Goal: Task Accomplishment & Management: Manage account settings

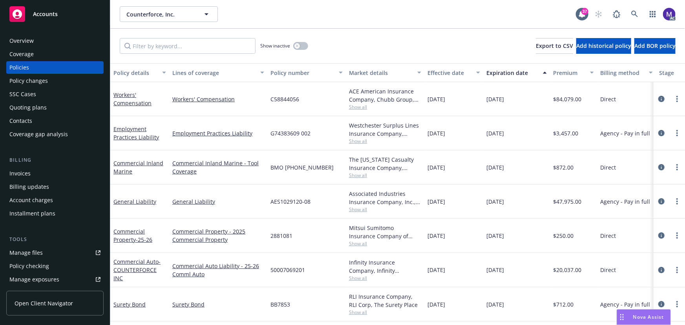
click at [32, 79] on div "Policy changes" at bounding box center [28, 81] width 38 height 13
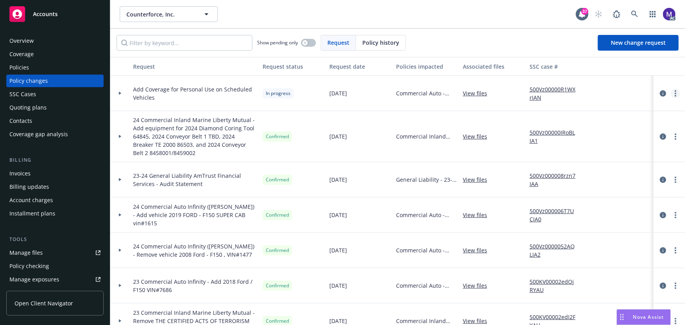
click at [675, 94] on icon "more" at bounding box center [676, 93] width 2 height 6
click at [590, 152] on link "Resume workflow" at bounding box center [607, 156] width 135 height 16
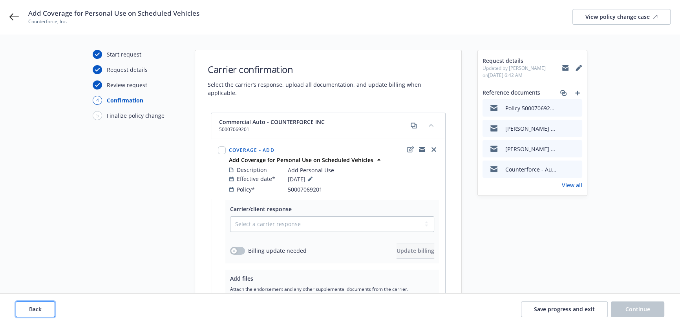
click at [44, 310] on button "Back" at bounding box center [35, 310] width 39 height 16
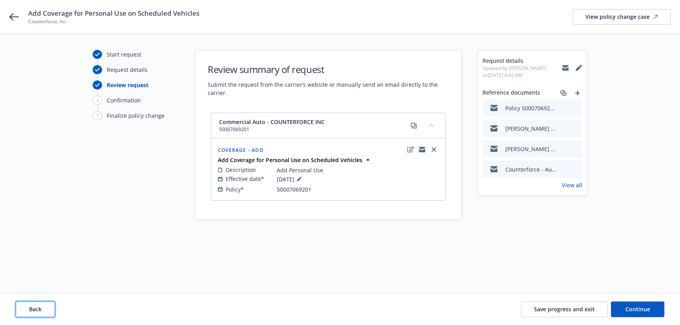
click at [44, 310] on button "Back" at bounding box center [35, 310] width 39 height 16
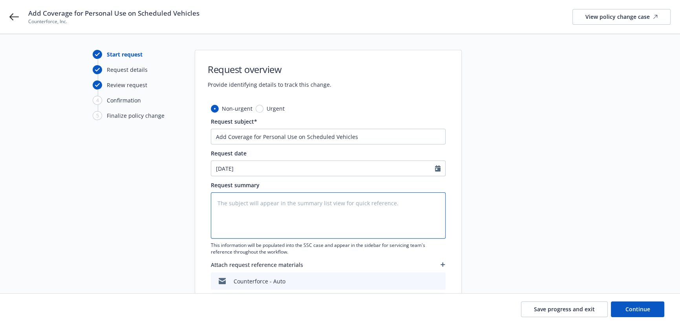
click at [275, 214] on textarea at bounding box center [328, 215] width 235 height 46
click at [322, 207] on textarea at bounding box center [328, 215] width 235 height 46
click at [283, 227] on textarea at bounding box center [328, 215] width 235 height 46
paste textarea "all the vehicles changed to both personal and commercial use"
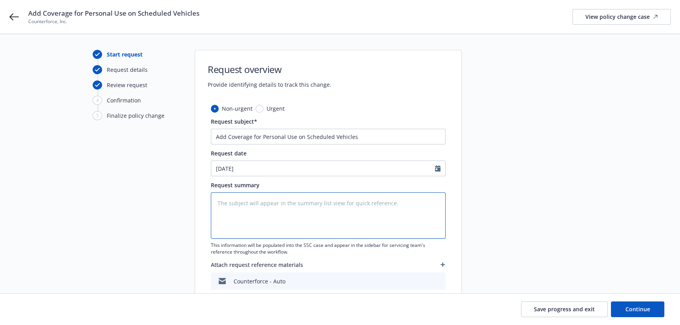
type textarea "all the vehicles changed to both personal and commercial use"
type textarea "x"
click at [217, 203] on textarea "all the vehicles changed to both personal and commercial use" at bounding box center [328, 215] width 235 height 46
click at [221, 203] on textarea "all the vehicles changed to both personal and commercial use" at bounding box center [328, 215] width 235 height 46
type textarea "ll the vehicles changed to both personal and commercial use"
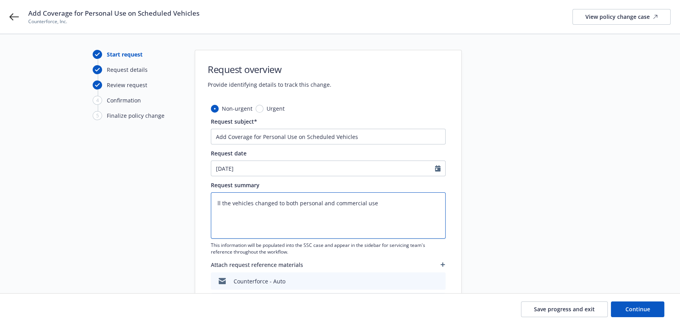
type textarea "x"
click at [417, 207] on textarea "All the vehicles changed to both personal and commercial use" at bounding box center [328, 215] width 235 height 46
type textarea "All the vehicles changed to both personal and commercial use"
click at [632, 311] on span "Continue" at bounding box center [637, 308] width 25 height 7
type textarea "x"
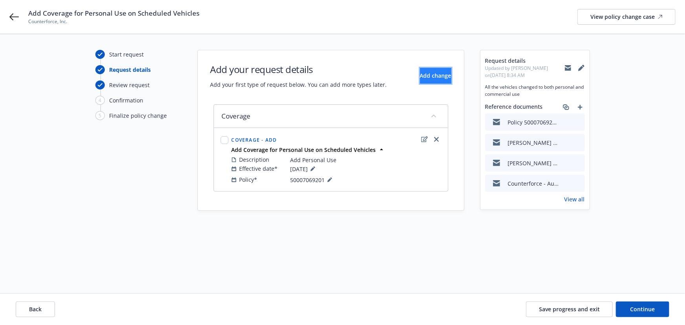
click at [420, 71] on button "Add change" at bounding box center [435, 76] width 31 height 16
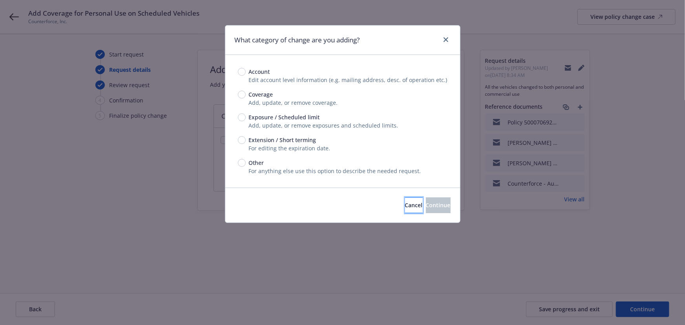
click at [405, 204] on span "Cancel" at bounding box center [414, 204] width 18 height 7
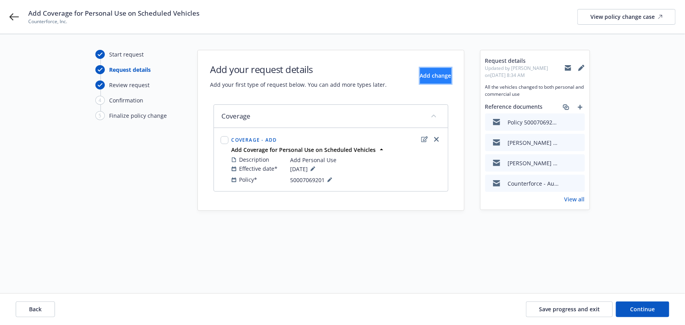
click at [424, 75] on span "Add change" at bounding box center [435, 75] width 31 height 7
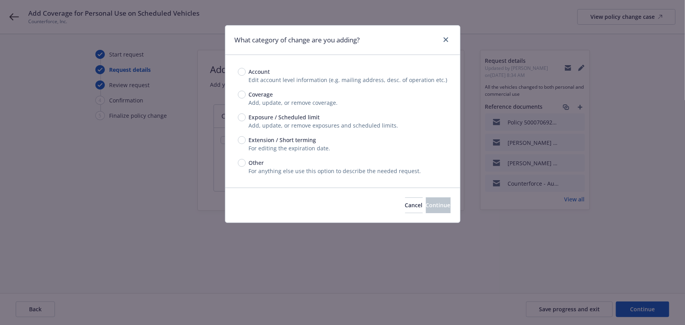
drag, startPoint x: 234, startPoint y: 120, endPoint x: 239, endPoint y: 117, distance: 5.6
click at [234, 119] on div "Account Edit account level information (e.g. mailing address, desc. of operatio…" at bounding box center [342, 121] width 235 height 133
click at [239, 117] on input "Exposure / Scheduled limit" at bounding box center [242, 117] width 8 height 8
radio input "true"
click at [426, 202] on button "Continue" at bounding box center [438, 205] width 25 height 16
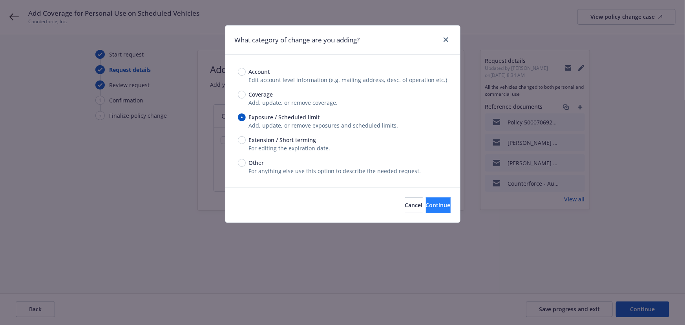
type textarea "x"
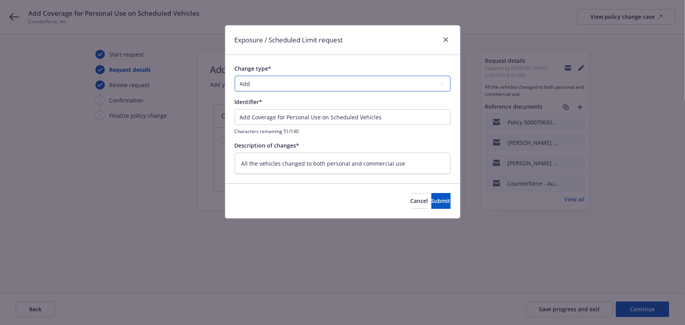
drag, startPoint x: 330, startPoint y: 81, endPoint x: 317, endPoint y: 91, distance: 15.7
click at [330, 81] on select "Add Audit Change Remove" at bounding box center [343, 84] width 216 height 16
select select "CHANGE"
click at [235, 76] on select "Add Audit Change Remove" at bounding box center [343, 84] width 216 height 16
drag, startPoint x: 382, startPoint y: 159, endPoint x: 212, endPoint y: 152, distance: 170.9
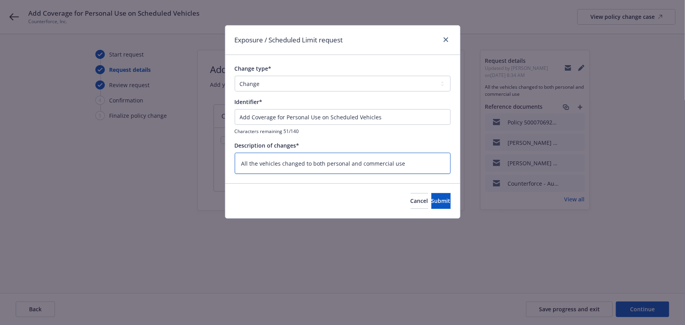
click at [212, 152] on div "Exposure / Scheduled Limit request Change type* Add Audit Change Remove Identif…" at bounding box center [342, 162] width 685 height 325
click at [385, 149] on div "Description of changes*" at bounding box center [343, 145] width 216 height 8
click at [432, 200] on span "Submit" at bounding box center [440, 200] width 19 height 7
type textarea "x"
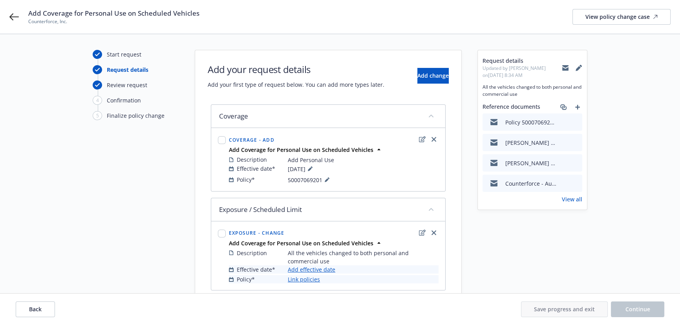
scroll to position [31, 0]
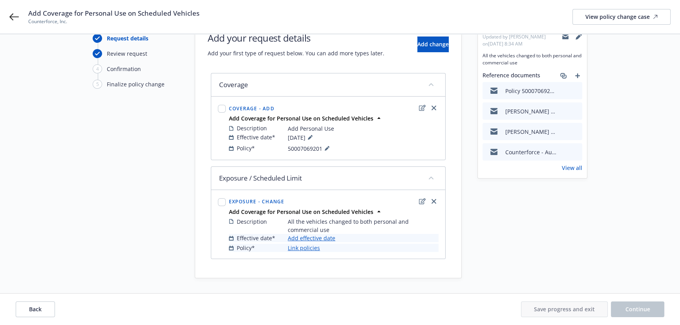
click at [308, 238] on link "Add effective date" at bounding box center [312, 238] width 48 height 8
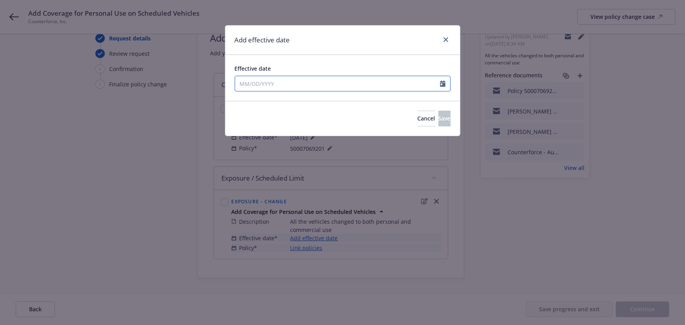
click at [291, 82] on input "Effective date" at bounding box center [337, 83] width 205 height 15
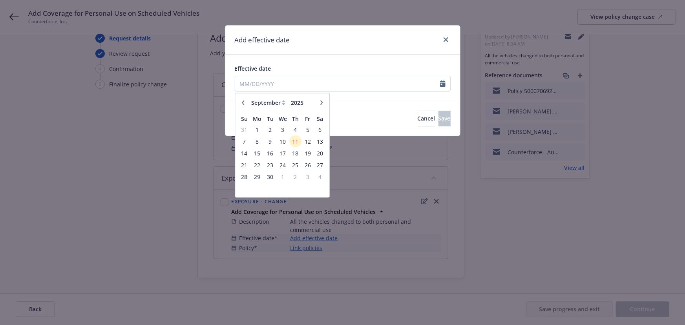
click at [243, 103] on icon "button" at bounding box center [243, 102] width 5 height 5
select select "8"
click at [283, 166] on span "20" at bounding box center [282, 165] width 11 height 10
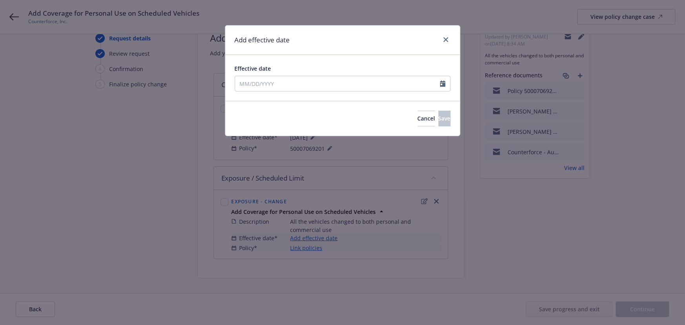
type input "[DATE]"
click at [439, 117] on button "Save" at bounding box center [445, 119] width 12 height 16
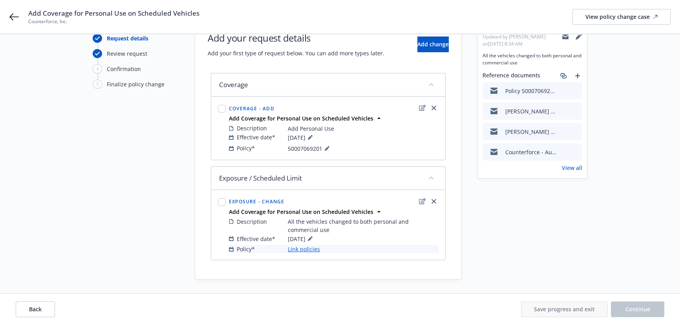
click at [305, 251] on link "Link policies" at bounding box center [304, 249] width 32 height 8
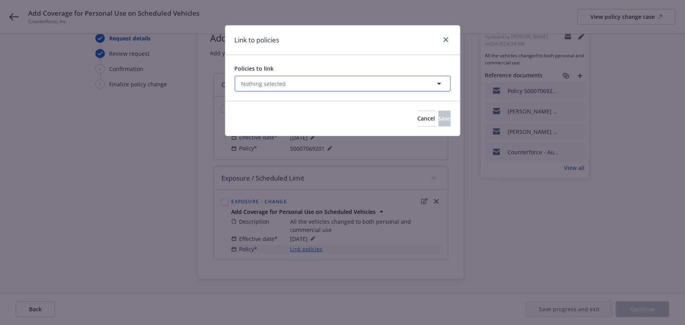
click at [266, 78] on button "Nothing selected" at bounding box center [343, 84] width 216 height 16
select select "ACTIVE"
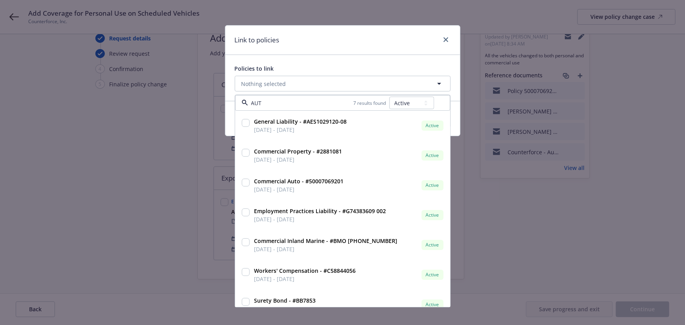
type input "AUTO"
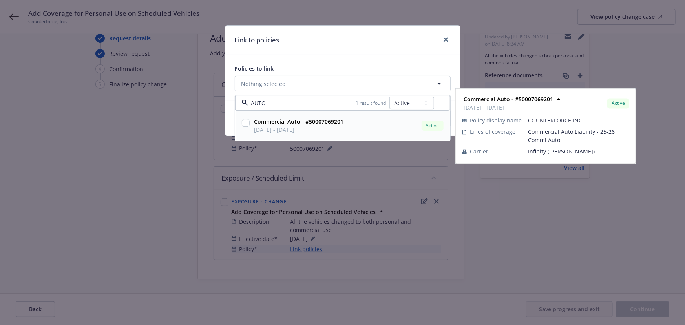
click at [288, 132] on span "[DATE] - [DATE]" at bounding box center [299, 130] width 90 height 8
checkbox input "true"
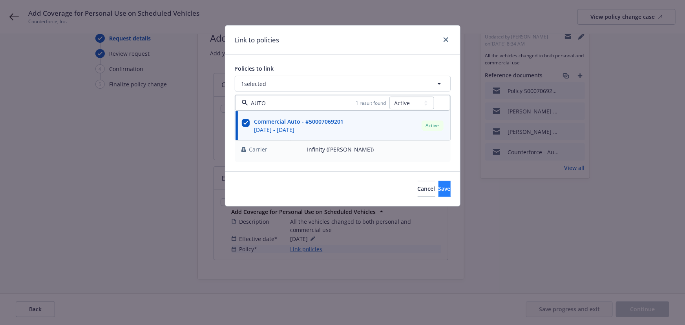
type input "AUTO"
click at [439, 184] on button "Save" at bounding box center [445, 189] width 12 height 16
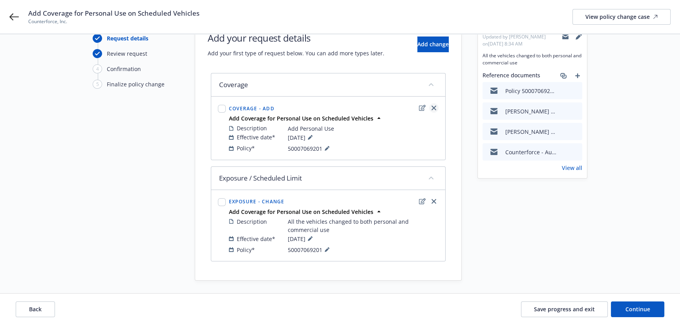
click at [436, 108] on icon "close" at bounding box center [433, 108] width 5 height 5
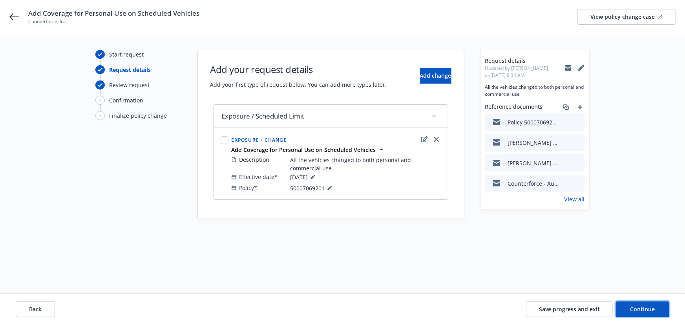
drag, startPoint x: 647, startPoint y: 311, endPoint x: 456, endPoint y: 248, distance: 201.3
click at [647, 311] on span "Continue" at bounding box center [643, 308] width 25 height 7
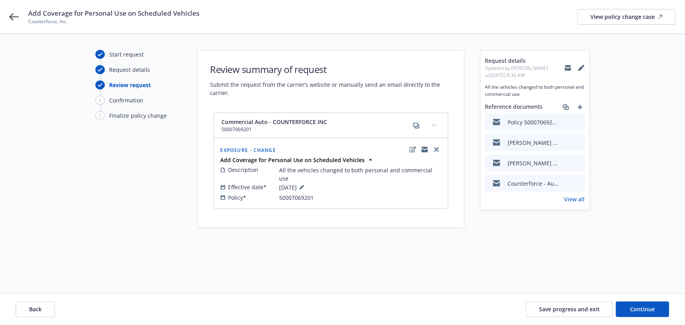
click at [423, 137] on div "Commercial Auto - COUNTERFORCE INC 50007069201" at bounding box center [331, 125] width 234 height 25
click at [412, 148] on icon "edit" at bounding box center [413, 149] width 7 height 6
type textarea "x"
select select "CHANGE"
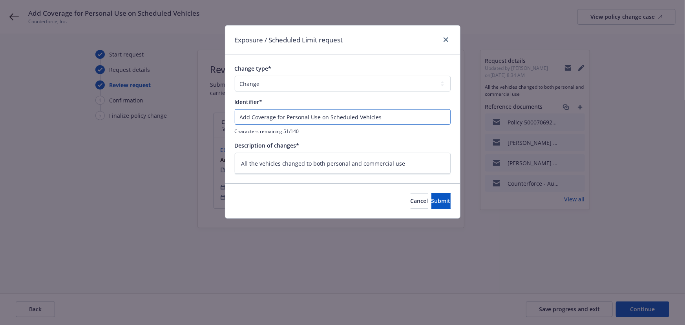
click at [241, 116] on input "Add Coverage for Personal Use on Scheduled Vehicles" at bounding box center [343, 117] width 216 height 16
type textarea "x"
type input "EAdd Coverage for Personal Use on Scheduled Vehicles"
type textarea "x"
type input "ENAdd Coverage for Personal Use on Scheduled Vehicles"
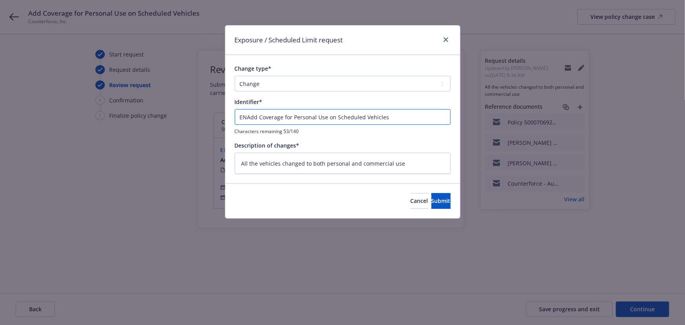
type textarea "x"
type input "ENDAdd Coverage for Personal Use on Scheduled Vehicles"
type textarea "x"
type input "ENDTAdd Coverage for Personal Use on Scheduled Vehicles"
type textarea "x"
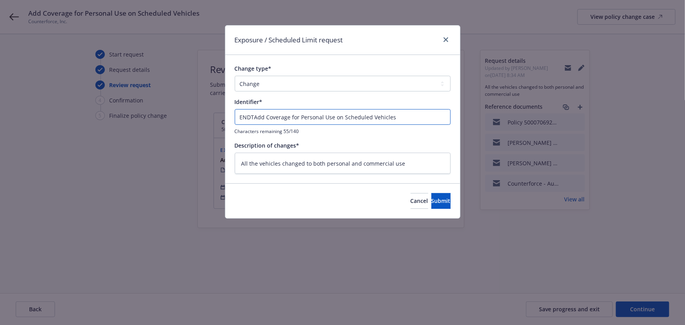
type input "ENDT Add Coverage for Personal Use on Scheduled Vehicles"
type textarea "x"
type input "ENDT #Add Coverage for Personal Use on Scheduled Vehicles"
type textarea "x"
type input "ENDT #5Add Coverage for Personal Use on Scheduled Vehicles"
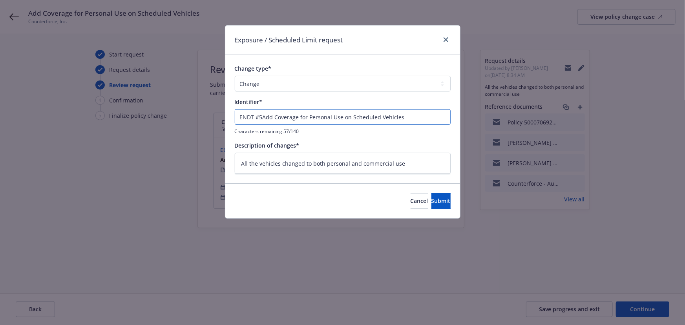
type textarea "x"
type input "ENDT #5-Add Coverage for Personal Use on Scheduled Vehicles"
type textarea "x"
type input "ENDT #5-2Add Coverage for Personal Use on Scheduled Vehicles"
type textarea "x"
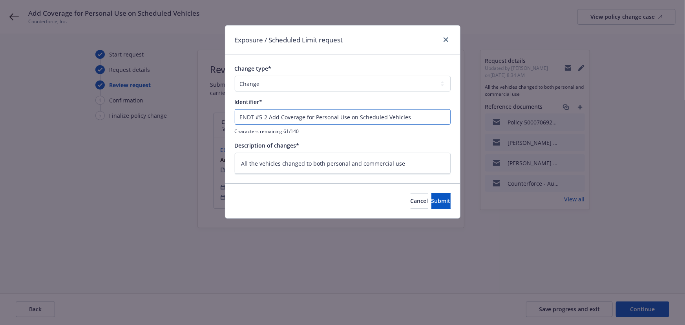
type input "ENDT #5-2 -Add Coverage for Personal Use on Scheduled Vehicles"
type textarea "x"
type input "ENDT #5-2 - Add Coverage for Personal Use on Scheduled Vehicles"
click at [431, 199] on span "Submit" at bounding box center [440, 200] width 19 height 7
type textarea "x"
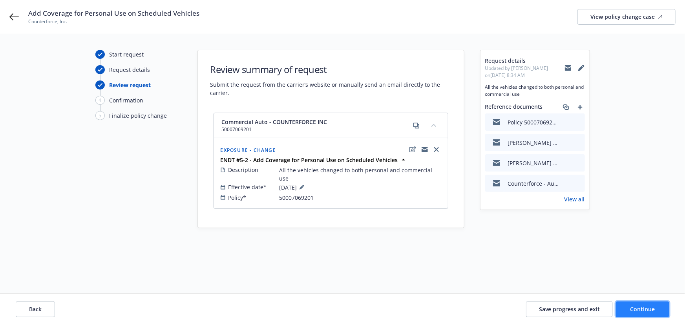
click at [640, 310] on span "Continue" at bounding box center [643, 308] width 25 height 7
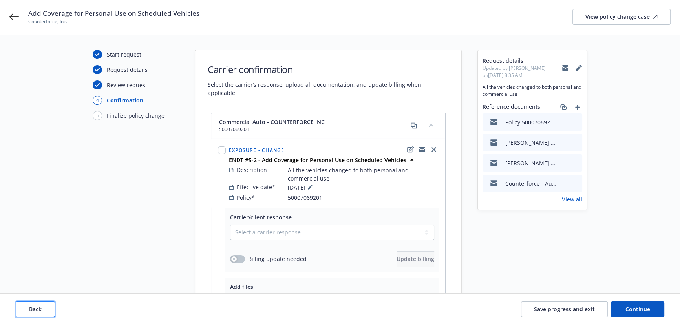
click at [42, 309] on button "Back" at bounding box center [35, 310] width 39 height 16
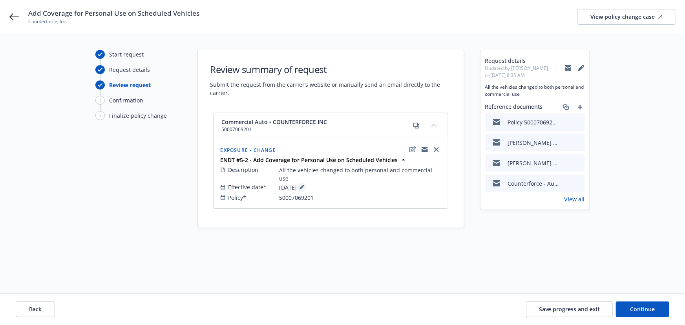
click at [303, 186] on icon at bounding box center [302, 188] width 4 height 4
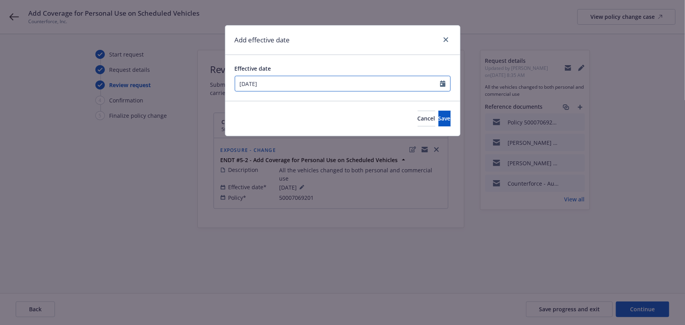
click at [284, 86] on input "[DATE]" at bounding box center [337, 83] width 205 height 15
select select "8"
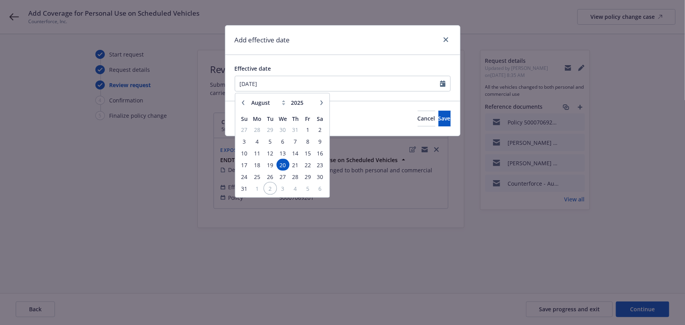
click at [268, 188] on span "2" at bounding box center [270, 188] width 11 height 10
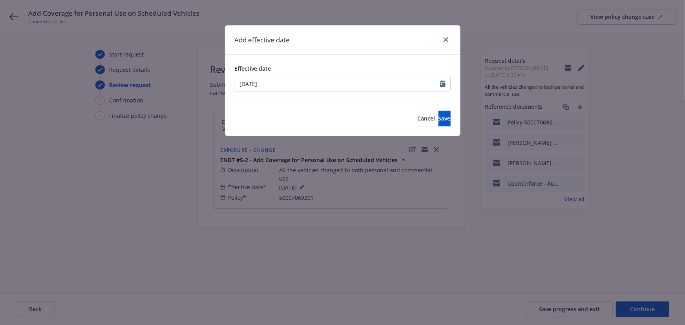
type input "[DATE]"
drag, startPoint x: 439, startPoint y: 115, endPoint x: 459, endPoint y: 133, distance: 26.7
click at [439, 116] on button "Save" at bounding box center [445, 119] width 12 height 16
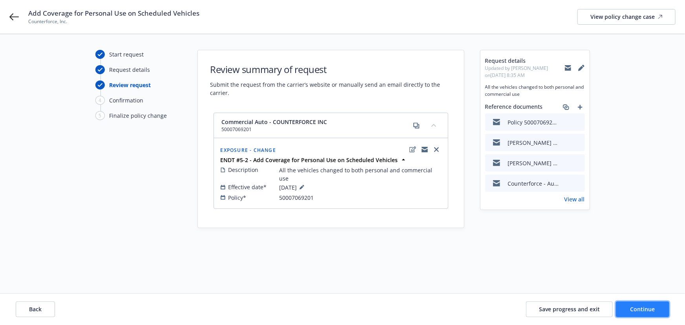
click at [645, 305] on button "Continue" at bounding box center [642, 310] width 53 height 16
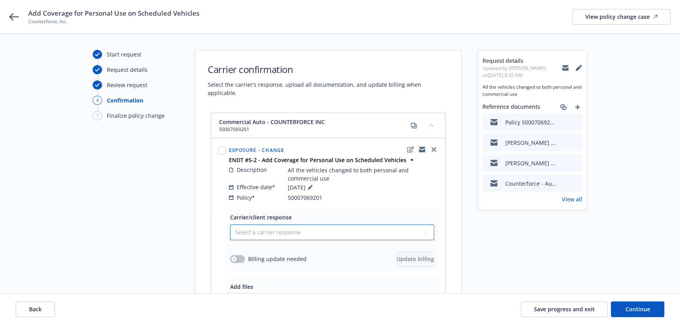
click at [315, 228] on select "Select a carrier response Accepted Accepted with revision No endorsement needed…" at bounding box center [332, 233] width 204 height 16
select select "ACCEPTED"
click at [230, 225] on select "Select a carrier response Accepted Accepted with revision No endorsement needed…" at bounding box center [332, 233] width 204 height 16
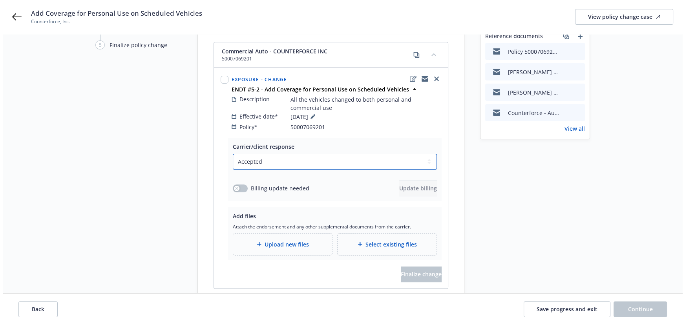
scroll to position [71, 0]
click at [237, 184] on button "button" at bounding box center [237, 188] width 15 height 8
click at [420, 186] on button "Update billing" at bounding box center [416, 188] width 38 height 16
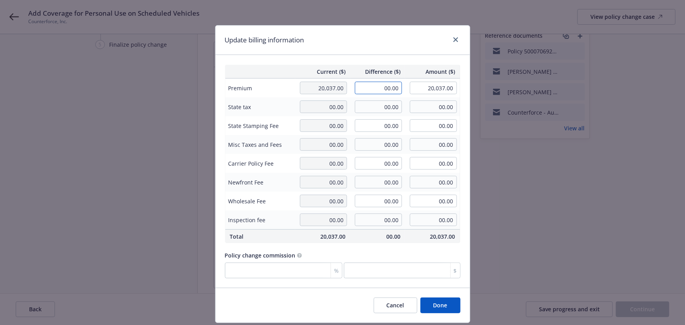
drag, startPoint x: 377, startPoint y: 87, endPoint x: 441, endPoint y: 97, distance: 65.2
click at [441, 97] on tbody "Premium 20,037.00 00.00 20,037.00 State tax 00.00 00.00 00.00 State Stamping Fe…" at bounding box center [342, 154] width 235 height 151
type input "696.00"
type input "20,733.00"
click at [361, 48] on div "Update billing information" at bounding box center [343, 40] width 254 height 29
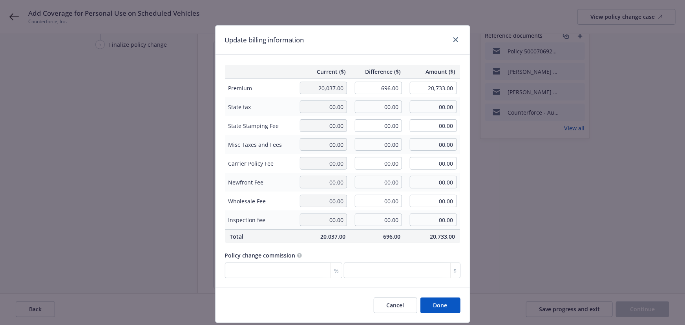
click at [428, 307] on button "Done" at bounding box center [440, 306] width 40 height 16
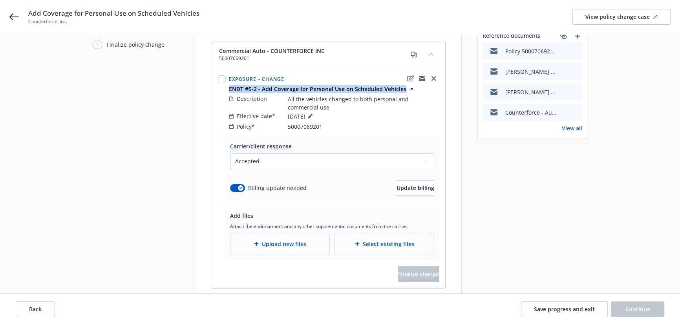
drag, startPoint x: 228, startPoint y: 81, endPoint x: 403, endPoint y: 81, distance: 175.5
click at [403, 85] on div "ENDT #5-2 - Add Coverage for Personal Use on Scheduled Vehicles" at bounding box center [333, 89] width 213 height 8
copy strong "ENDT #5-2 - Add Coverage for Personal Use on Scheduled Vehicles"
click at [306, 239] on div "Upload new files" at bounding box center [280, 243] width 86 height 9
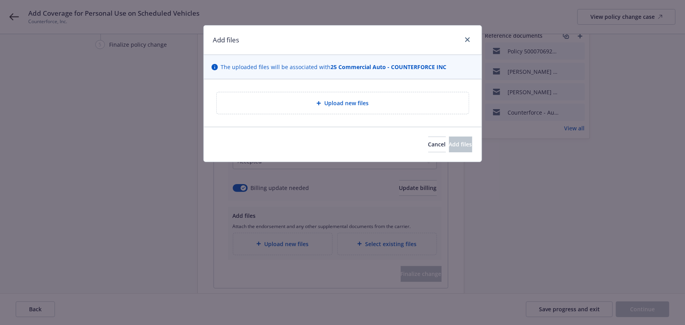
click at [322, 84] on div "Upload new files" at bounding box center [343, 103] width 278 height 48
click at [322, 93] on div "Upload new files" at bounding box center [343, 103] width 252 height 22
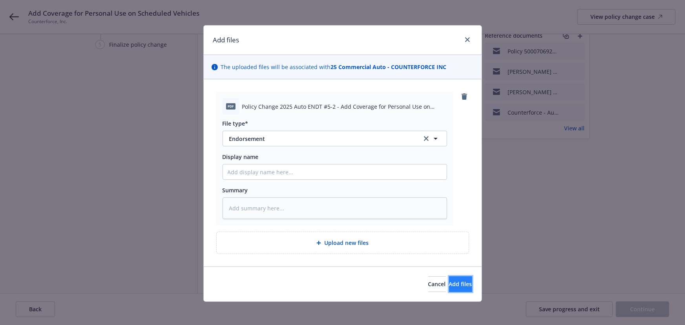
click at [449, 285] on span "Add files" at bounding box center [460, 283] width 23 height 7
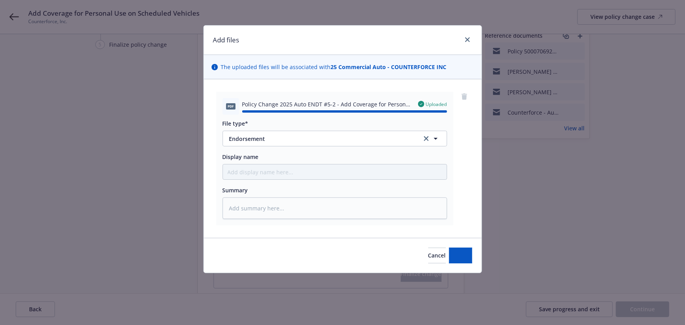
type textarea "x"
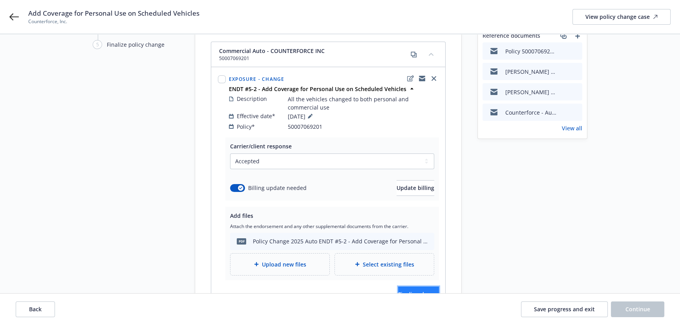
click at [421, 291] on span "Finalize change" at bounding box center [418, 294] width 41 height 7
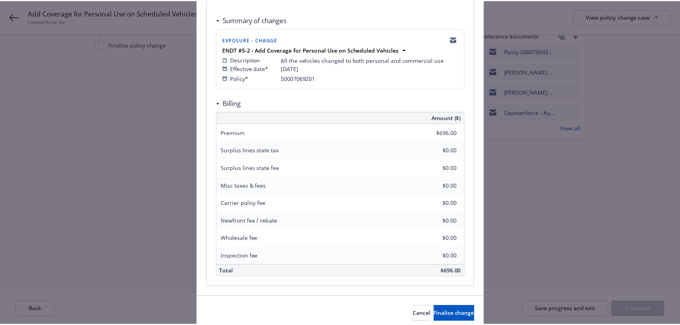
scroll to position [173, 0]
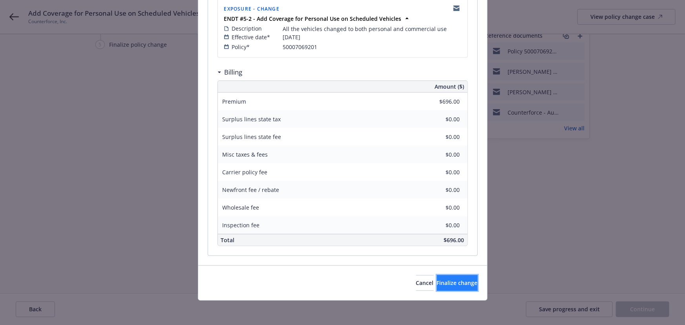
click at [450, 285] on span "Finalize change" at bounding box center [457, 282] width 41 height 7
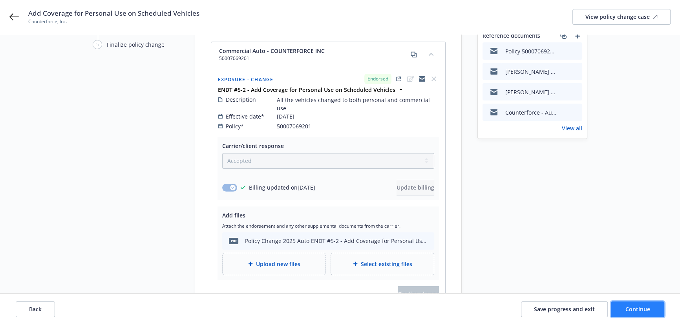
click at [632, 310] on span "Continue" at bounding box center [637, 308] width 25 height 7
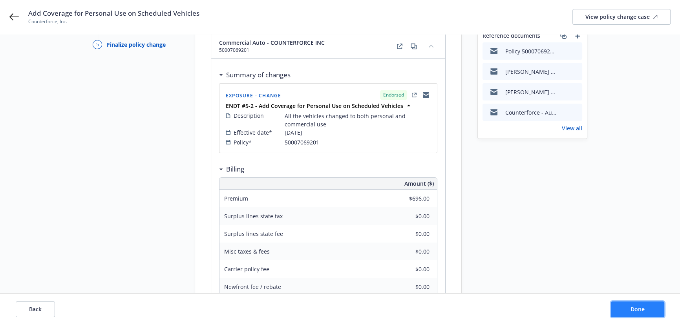
click at [642, 311] on span "Done" at bounding box center [638, 308] width 14 height 7
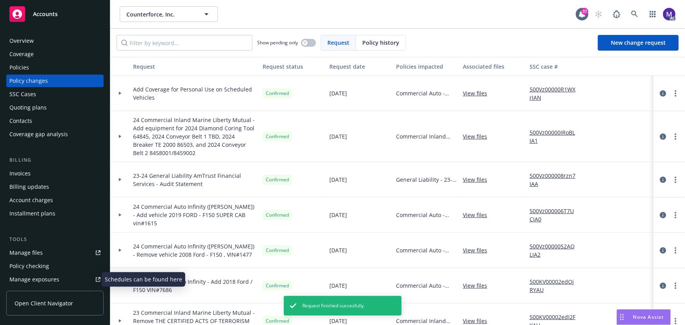
click at [35, 279] on div "Manage exposures" at bounding box center [34, 279] width 50 height 13
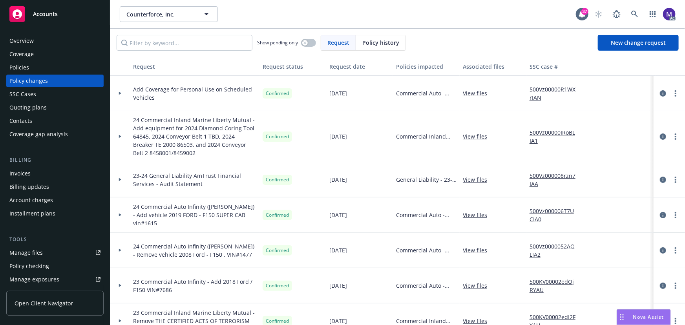
drag, startPoint x: 127, startPoint y: 94, endPoint x: 161, endPoint y: 106, distance: 35.9
click at [127, 94] on div at bounding box center [120, 93] width 20 height 35
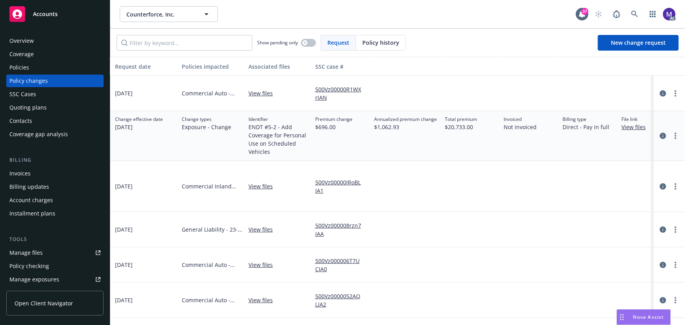
scroll to position [0, 243]
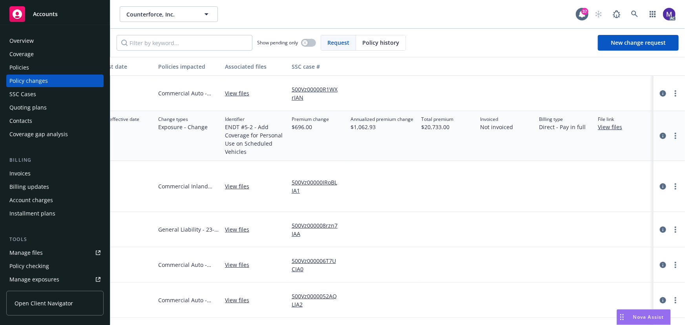
click at [38, 67] on div "Policies" at bounding box center [54, 67] width 91 height 13
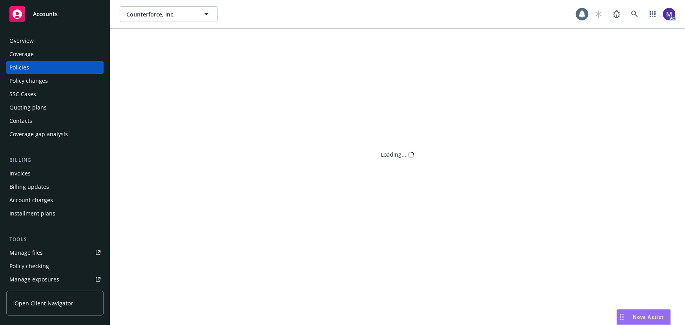
click at [35, 68] on div "Policies" at bounding box center [54, 67] width 91 height 13
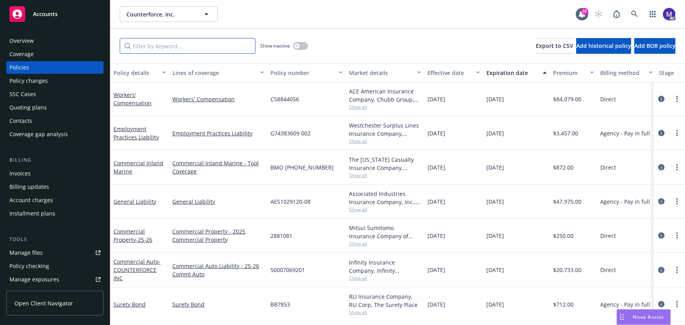
click at [161, 45] on input "Filter by keyword..." at bounding box center [188, 46] width 136 height 16
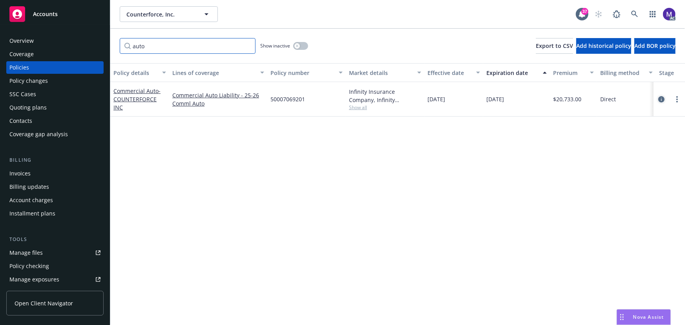
type input "auto"
click at [663, 98] on icon "circleInformation" at bounding box center [661, 99] width 6 height 6
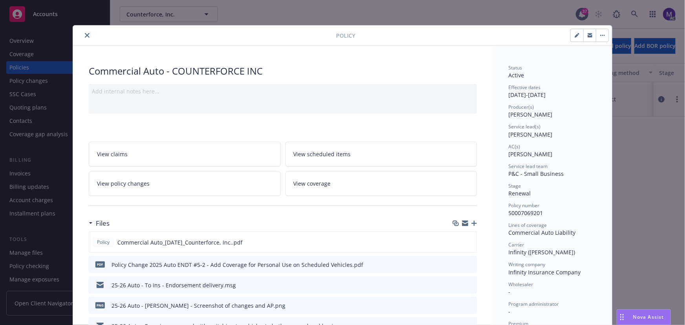
scroll to position [24, 0]
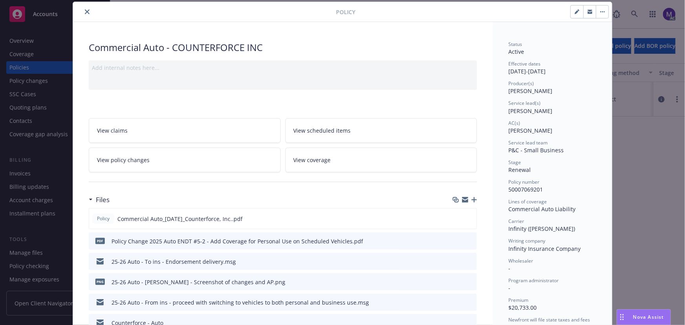
click at [88, 13] on button "close" at bounding box center [86, 11] width 9 height 9
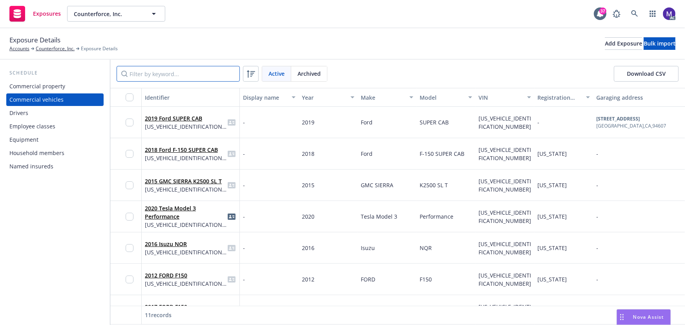
click at [138, 73] on input "Filter by keyword..." at bounding box center [178, 74] width 123 height 16
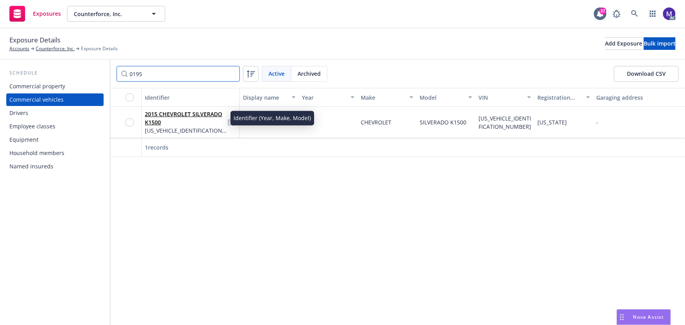
type input "0195"
click at [172, 112] on link "2015 CHEVROLET SILVERADO K1500" at bounding box center [183, 118] width 77 height 16
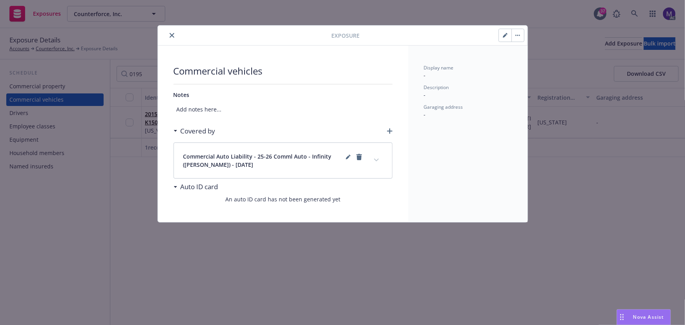
click at [375, 160] on icon "expand content" at bounding box center [376, 160] width 5 height 3
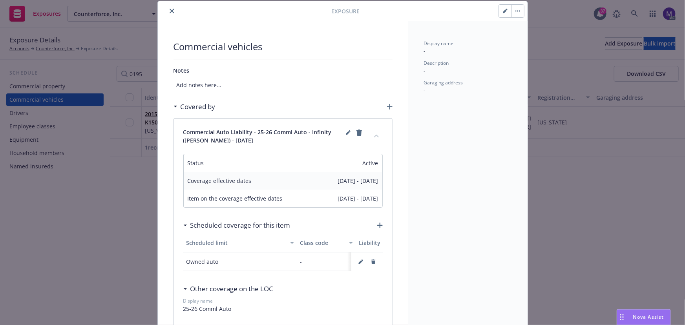
scroll to position [35, 0]
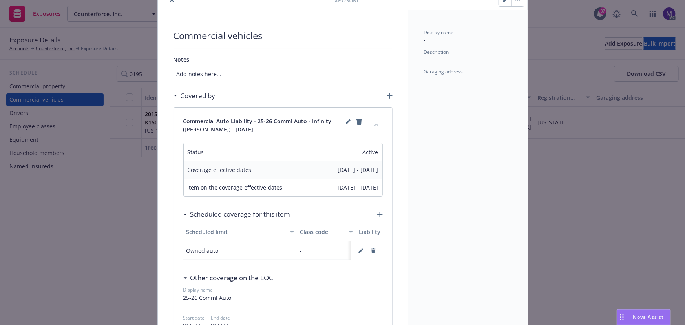
click at [503, 3] on button "button" at bounding box center [505, 0] width 13 height 13
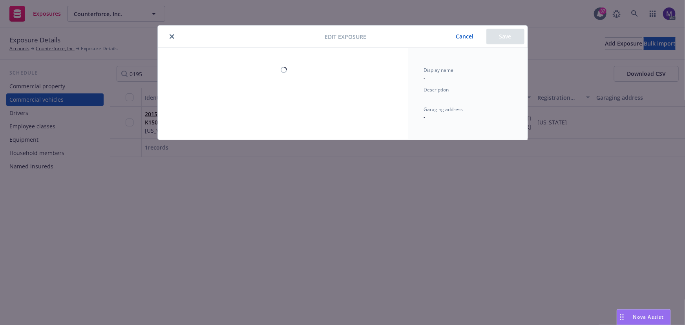
scroll to position [0, 0]
select select "CA"
select select "COMMERCIAL"
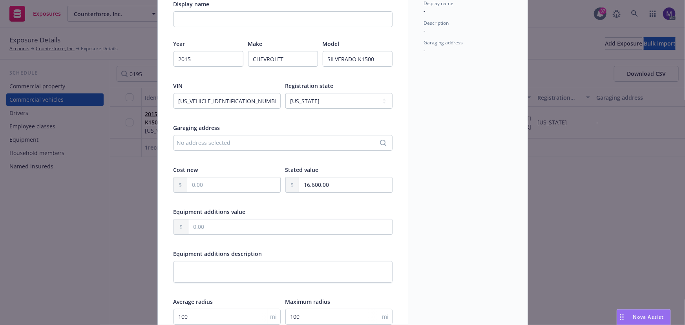
scroll to position [208, 0]
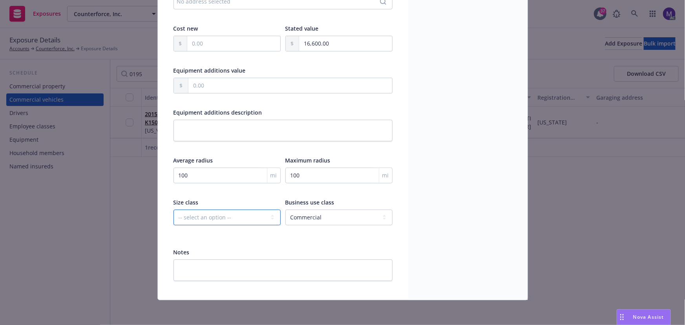
click at [228, 218] on select "-- select an option -- Private passenger Light truck Medium truck Heavy truck E…" at bounding box center [227, 218] width 107 height 16
click at [302, 215] on select "-- select an option -- Service Retail Commercial" at bounding box center [338, 218] width 107 height 16
click at [303, 215] on select "-- select an option -- Service Retail Commercial" at bounding box center [338, 218] width 107 height 16
click at [214, 274] on textarea at bounding box center [283, 271] width 219 height 22
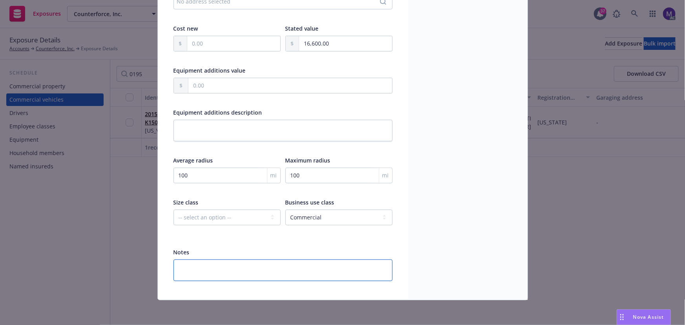
paste textarea "personal and commercial use"
type textarea "personal and commercial use"
type textarea "x"
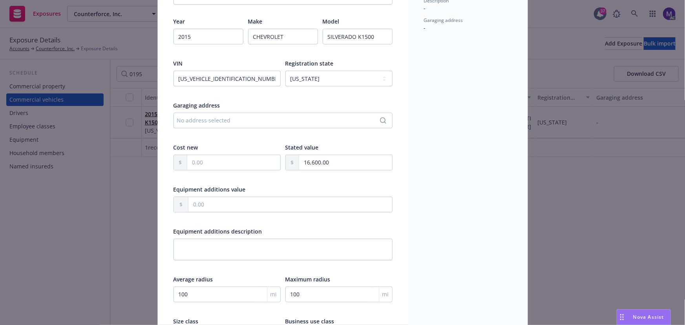
scroll to position [0, 0]
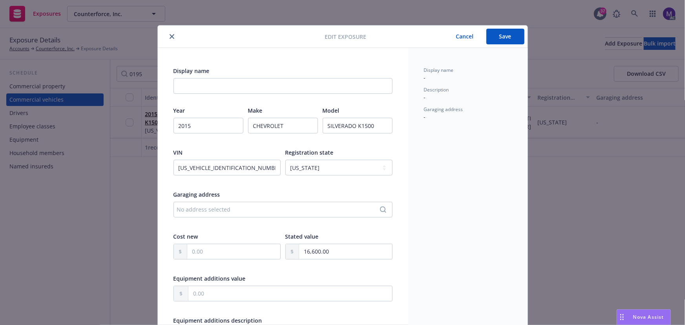
type textarea "personal and commercial use"
click at [506, 37] on button "Save" at bounding box center [505, 37] width 38 height 16
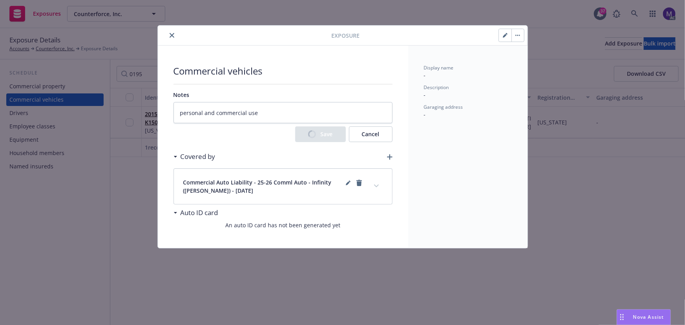
type textarea "x"
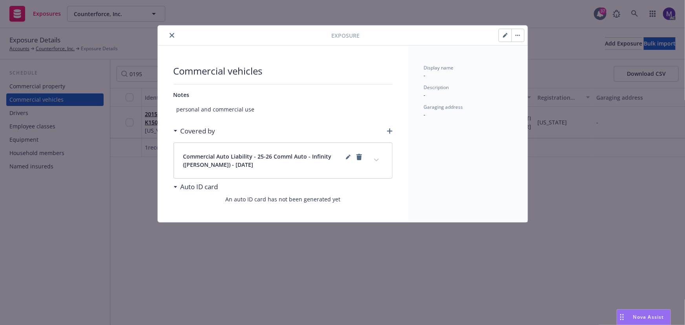
click at [172, 37] on icon "close" at bounding box center [172, 35] width 5 height 5
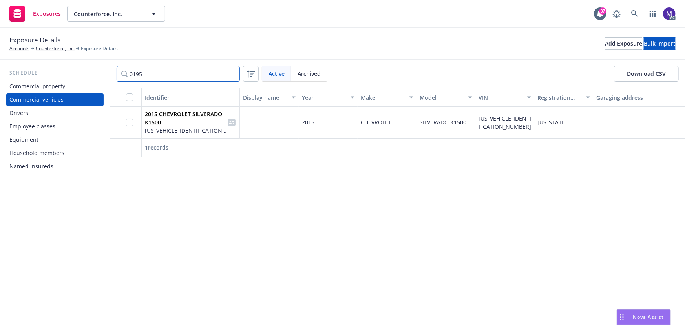
drag, startPoint x: 126, startPoint y: 75, endPoint x: 107, endPoint y: 74, distance: 19.2
click at [107, 74] on div "Schedule Commercial property Commercial vehicles Drivers Employee classes Equip…" at bounding box center [342, 192] width 685 height 265
type input "2156"
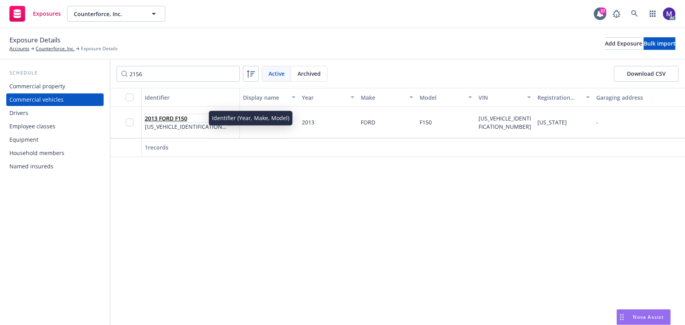
click at [172, 118] on link "2013 FORD F150" at bounding box center [166, 118] width 42 height 7
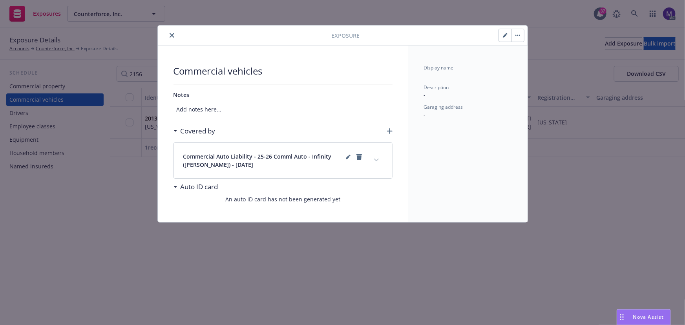
click at [206, 110] on span "Add notes here..." at bounding box center [283, 109] width 219 height 15
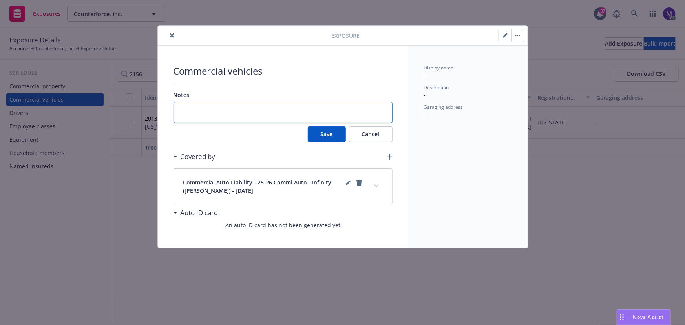
click at [206, 110] on textarea at bounding box center [283, 113] width 219 height 22
paste textarea "personal and commercial use"
type textarea "personal and commercial use"
type textarea "x"
type textarea "personal and commercial use"
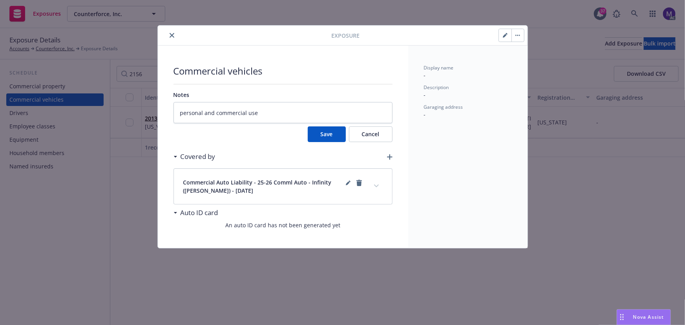
click at [331, 137] on button "Save" at bounding box center [327, 134] width 38 height 16
type textarea "x"
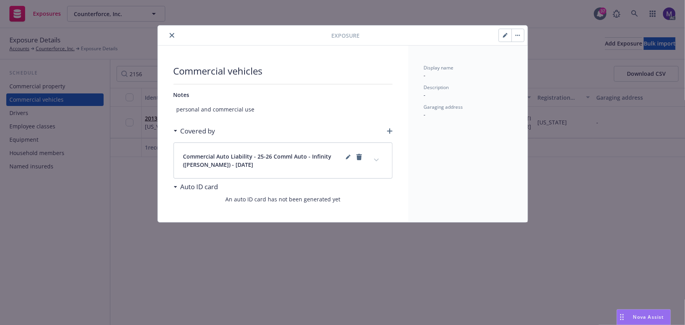
click at [137, 73] on div "Exposure Commercial vehicles Notes personal and commercial use Covered by Comme…" at bounding box center [342, 162] width 685 height 325
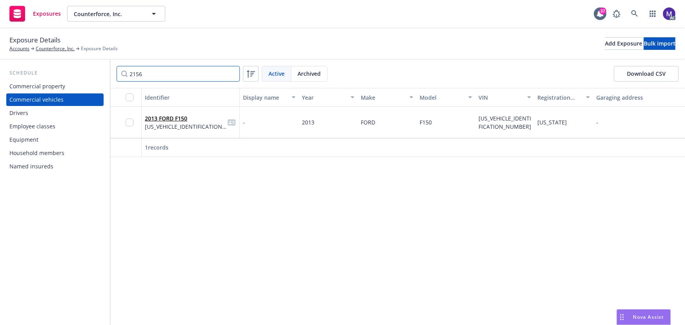
click at [137, 73] on input "2156" at bounding box center [178, 74] width 123 height 16
type input "7005"
click at [168, 119] on link "2013 FORD F150" at bounding box center [166, 118] width 42 height 7
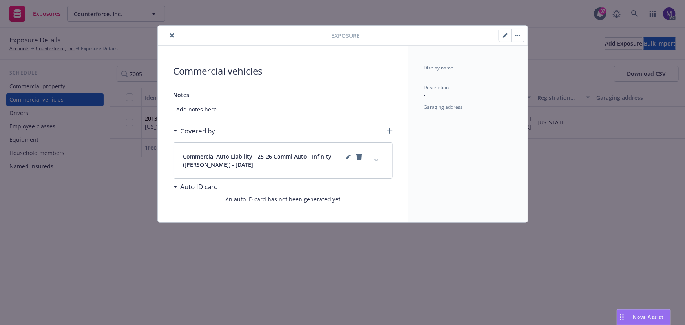
click at [205, 109] on span "Add notes here..." at bounding box center [283, 109] width 219 height 15
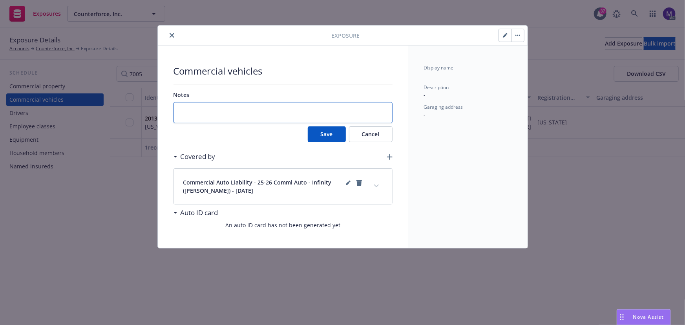
click at [205, 109] on textarea at bounding box center [283, 113] width 219 height 22
paste textarea "personal and commercial use"
type textarea "personal and commercial use"
type textarea "x"
type textarea "personal and commercial use"
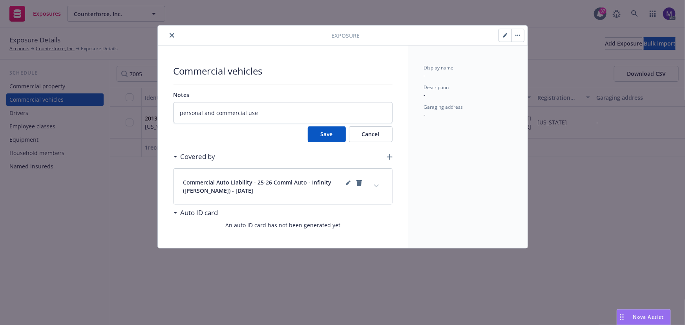
click at [330, 138] on button "Save" at bounding box center [327, 134] width 38 height 16
type textarea "x"
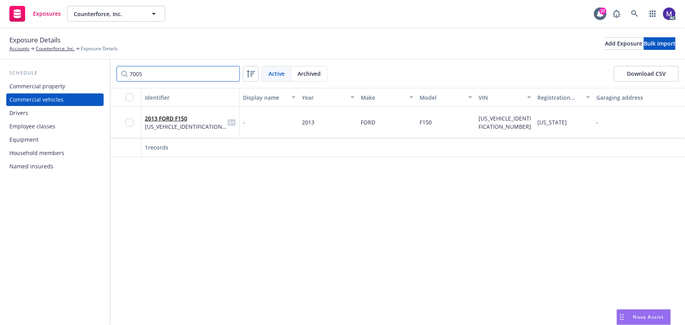
click at [137, 74] on input "7005" at bounding box center [178, 74] width 123 height 16
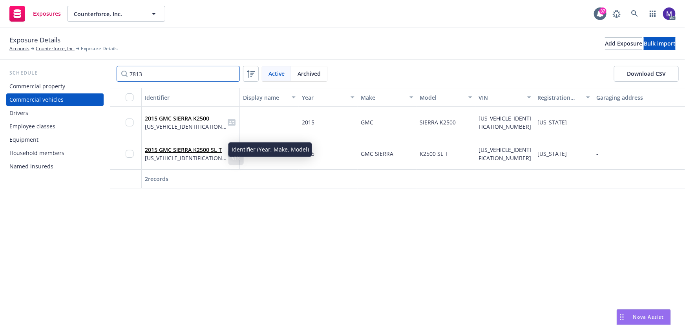
type input "7813"
click at [188, 150] on link "2015 GMC SIERRA K2500 SL T" at bounding box center [183, 149] width 77 height 7
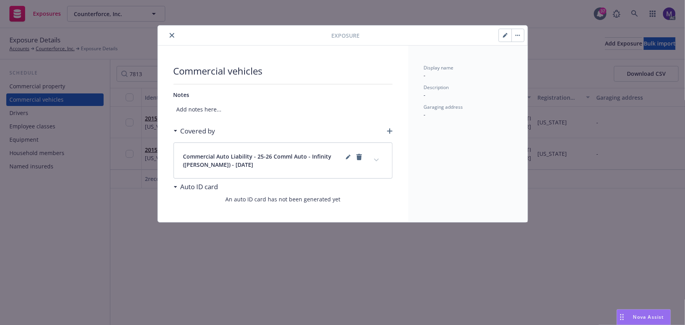
click at [219, 110] on span "Add notes here..." at bounding box center [283, 109] width 219 height 15
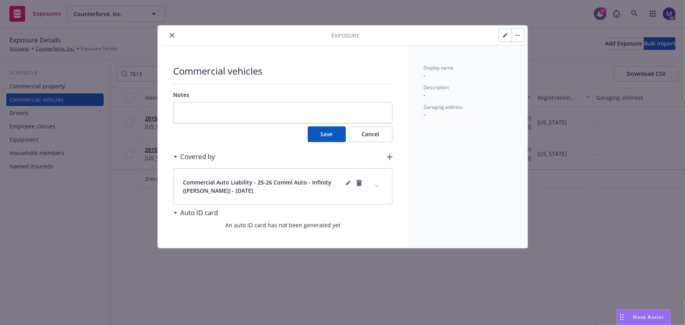
type textarea "personal and commercial use"
type textarea "x"
type textarea "personal and commercial use"
click at [330, 137] on button "Save" at bounding box center [327, 134] width 38 height 16
click at [122, 257] on div "Exposure Commercial vehicles Notes personal and commercial use Save Cancel Cove…" at bounding box center [342, 162] width 685 height 325
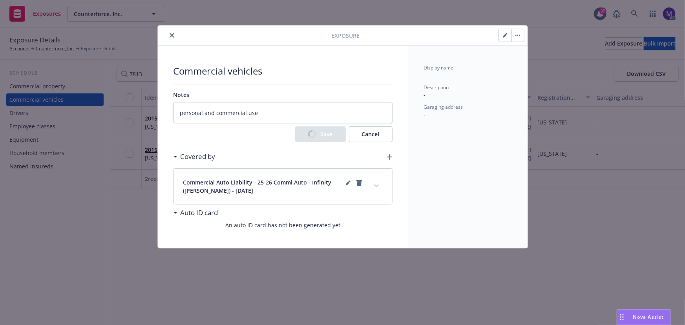
type textarea "x"
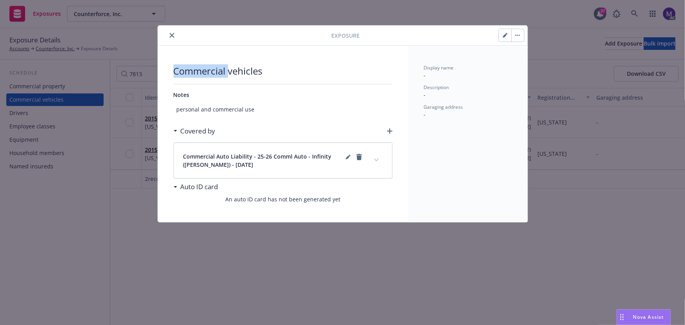
click at [139, 75] on div "Exposure Commercial vehicles Notes personal and commercial use Covered by Comme…" at bounding box center [342, 162] width 685 height 325
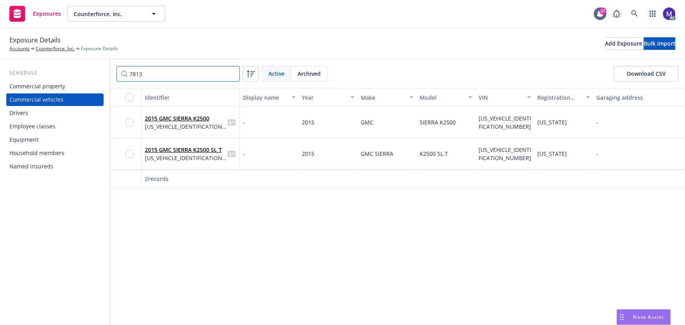
click at [139, 75] on input "7813" at bounding box center [178, 74] width 123 height 16
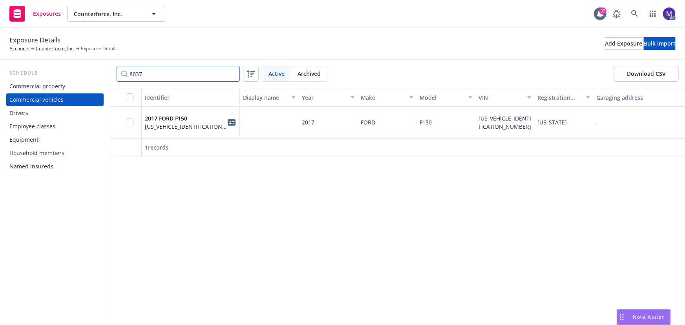
type input "8037"
click at [158, 115] on link "2017 FORD F150" at bounding box center [166, 118] width 42 height 7
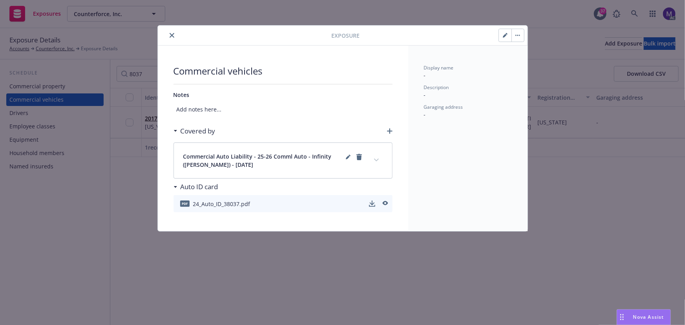
click at [201, 108] on span "Add notes here..." at bounding box center [283, 109] width 219 height 15
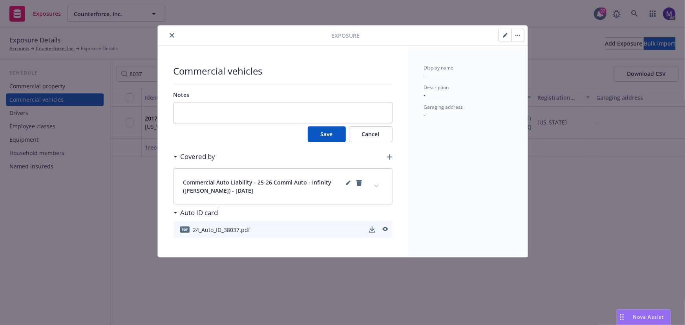
click at [201, 108] on textarea at bounding box center [283, 113] width 219 height 22
type textarea "personal and commercial use"
type textarea "x"
type textarea "personal and commercial use"
click at [313, 133] on button "Save" at bounding box center [327, 134] width 38 height 16
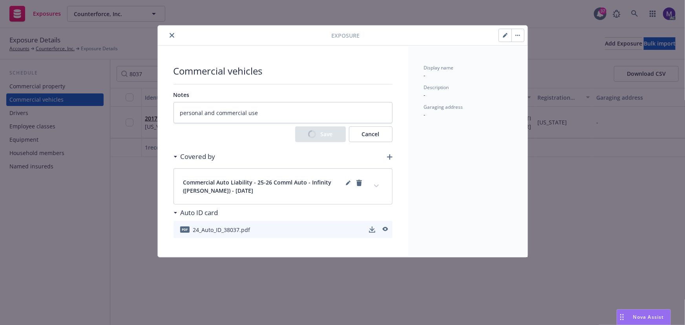
type textarea "x"
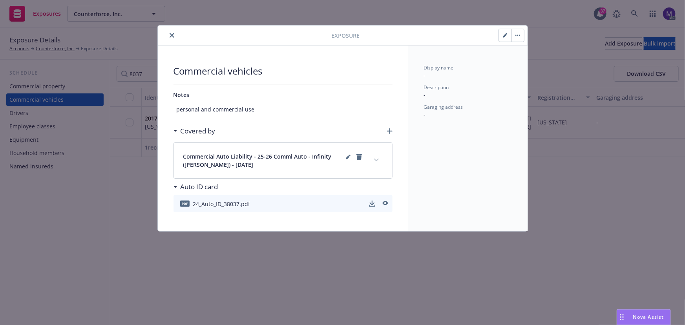
click at [184, 278] on div "Exposure Commercial vehicles Notes personal and commercial use Covered by Comme…" at bounding box center [342, 162] width 685 height 325
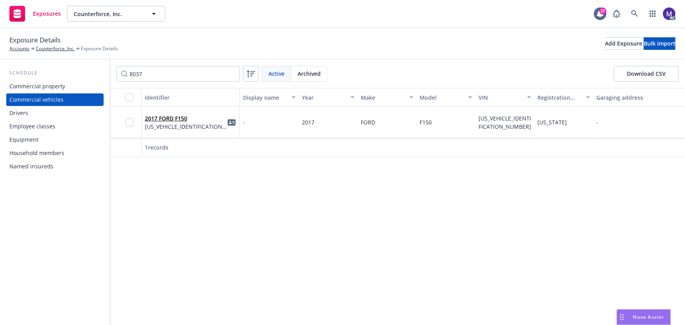
click at [185, 279] on div "Identifier Display name Year Make Model VIN Registration state Garaging address…" at bounding box center [397, 206] width 575 height 237
drag, startPoint x: 137, startPoint y: 74, endPoint x: 5, endPoint y: 44, distance: 136.0
click at [13, 55] on div "Exposure Details Accounts Counterforce, Inc. Exposure Details Add Exposure Bulk…" at bounding box center [342, 176] width 685 height 297
type input "9507"
click at [148, 117] on link "2012 FORD F150" at bounding box center [166, 118] width 42 height 7
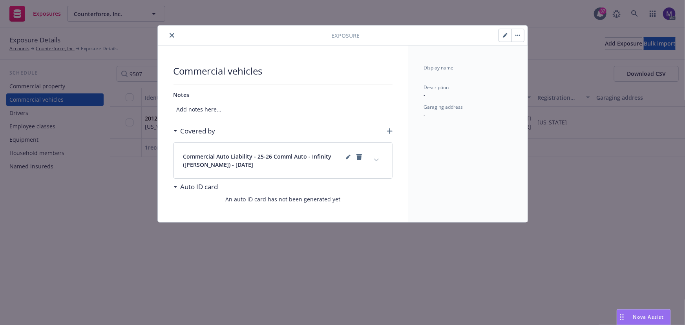
click at [199, 98] on div "Notes" at bounding box center [283, 95] width 219 height 8
click at [198, 109] on span "Add notes here..." at bounding box center [283, 109] width 219 height 15
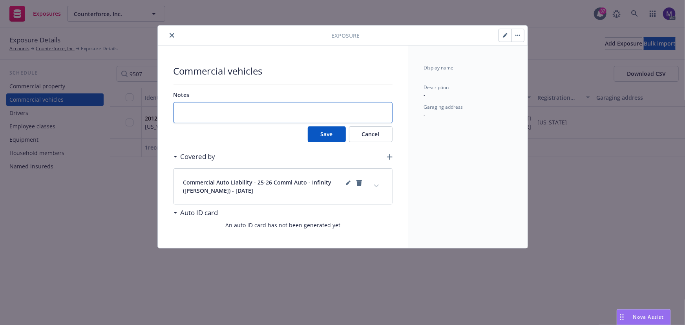
click at [198, 109] on textarea at bounding box center [283, 113] width 219 height 22
paste textarea "personal and commercial use"
type textarea "personal and commercial use"
type textarea "x"
type textarea "personal and commercial use"
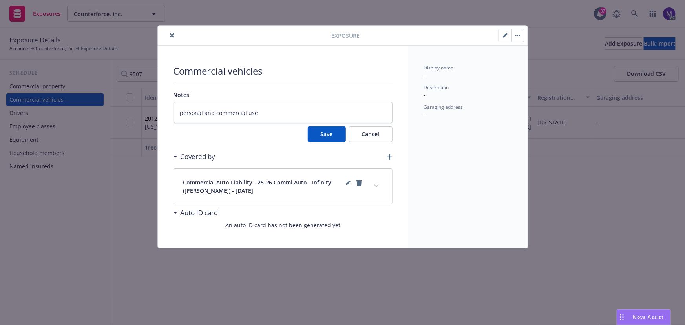
click at [316, 135] on button "Save" at bounding box center [327, 134] width 38 height 16
type textarea "x"
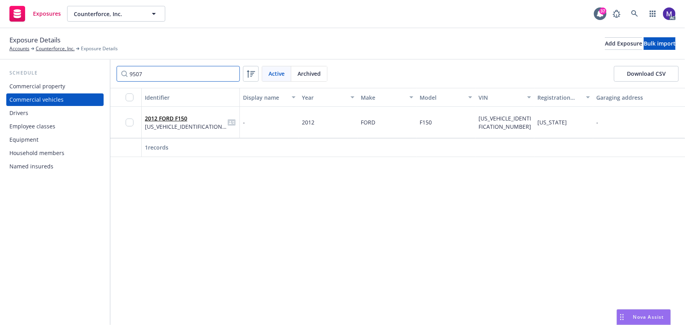
click at [137, 75] on input "9507" at bounding box center [178, 74] width 123 height 16
click at [137, 75] on body "Exposures Counterforce, Inc. Counterforce, Inc. 37 AC Exposure Details Accounts…" at bounding box center [342, 162] width 685 height 325
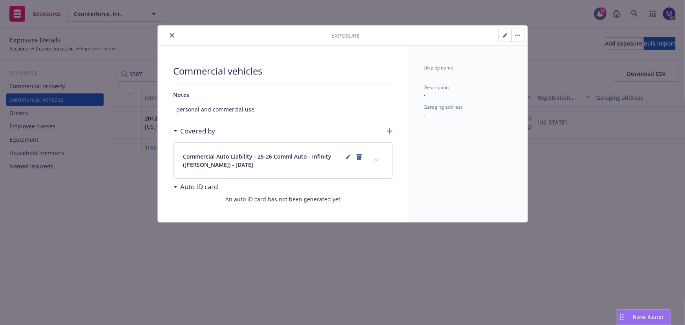
click at [172, 37] on icon "close" at bounding box center [172, 35] width 5 height 5
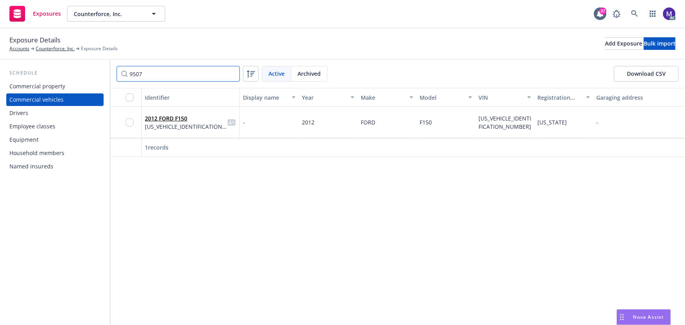
click at [137, 74] on input "9507" at bounding box center [178, 74] width 123 height 16
type input "0041"
click at [153, 117] on link "2016 Isuzu NQR" at bounding box center [166, 118] width 42 height 7
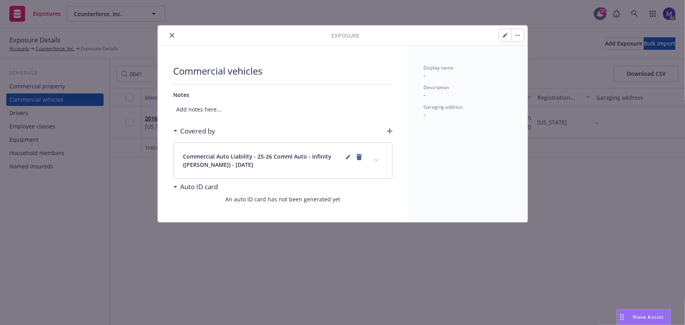
click at [210, 109] on span "Add notes here..." at bounding box center [283, 109] width 219 height 15
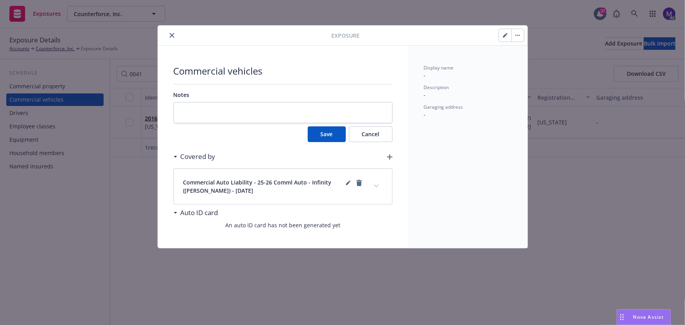
click at [210, 109] on textarea at bounding box center [283, 113] width 219 height 22
type textarea "personal and commercial use"
type textarea "x"
type textarea "personal and commercial use"
click at [327, 135] on button "Save" at bounding box center [327, 134] width 38 height 16
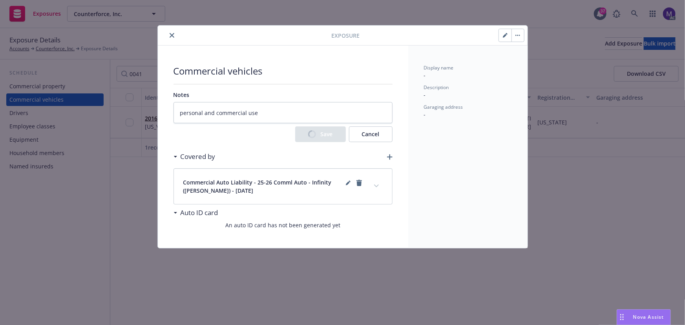
type textarea "x"
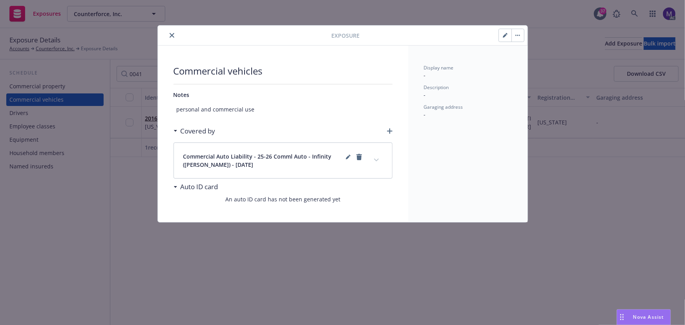
click at [136, 71] on div "Exposure Commercial vehicles Notes personal and commercial use Covered by Comme…" at bounding box center [342, 162] width 685 height 325
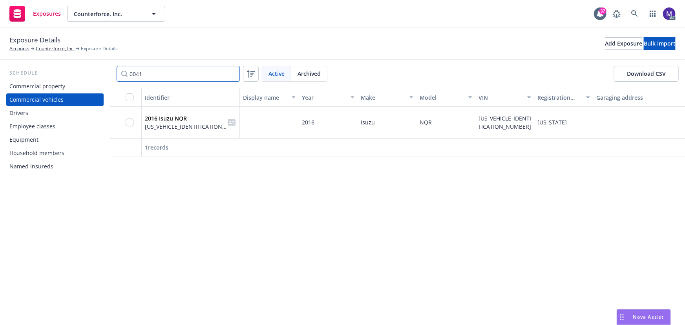
click at [136, 71] on input "0041" at bounding box center [178, 74] width 123 height 16
click at [135, 71] on input "0041" at bounding box center [178, 74] width 123 height 16
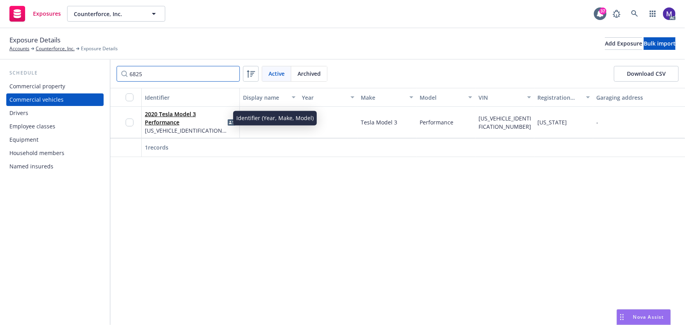
type input "6825"
click at [172, 122] on link "2020 Tesla Model 3 Performance" at bounding box center [170, 118] width 51 height 16
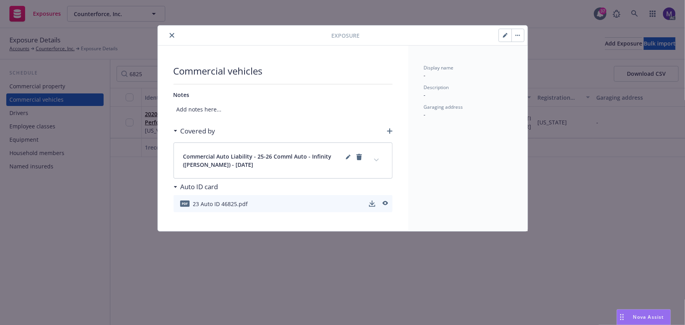
click at [208, 107] on span "Add notes here..." at bounding box center [283, 109] width 219 height 15
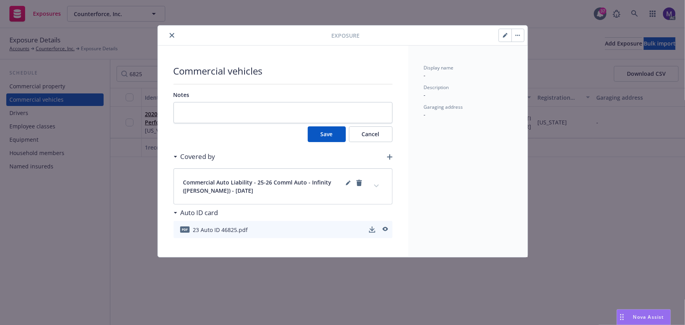
type textarea "x"
type textarea "personal and commercial use"
click at [333, 135] on button "Save" at bounding box center [327, 134] width 38 height 16
type textarea "x"
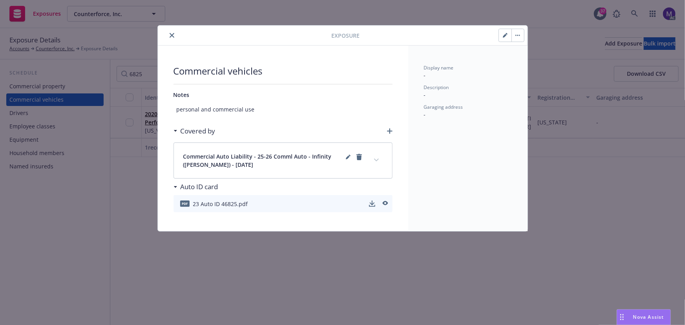
click at [173, 34] on icon "close" at bounding box center [172, 35] width 5 height 5
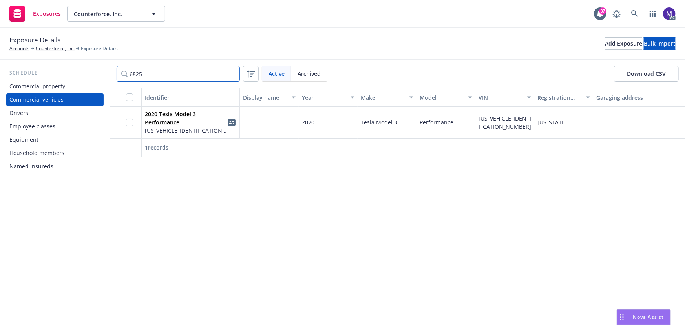
click at [132, 75] on input "6825" at bounding box center [178, 74] width 123 height 16
click at [138, 73] on input "6825" at bounding box center [178, 74] width 123 height 16
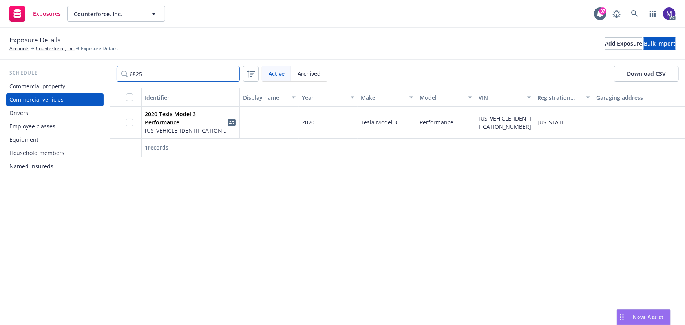
click at [138, 73] on input "6825" at bounding box center [178, 74] width 123 height 16
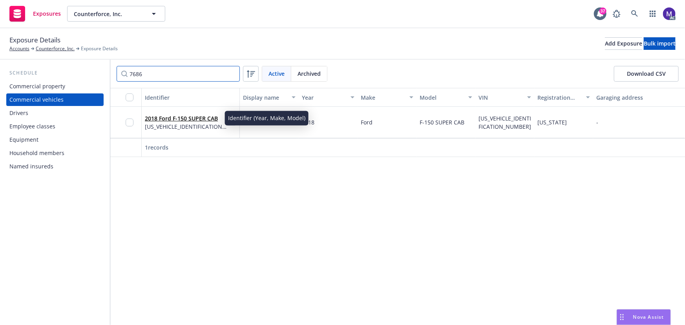
type input "7686"
click at [155, 116] on link "2018 Ford F-150 SUPER CAB" at bounding box center [181, 118] width 73 height 7
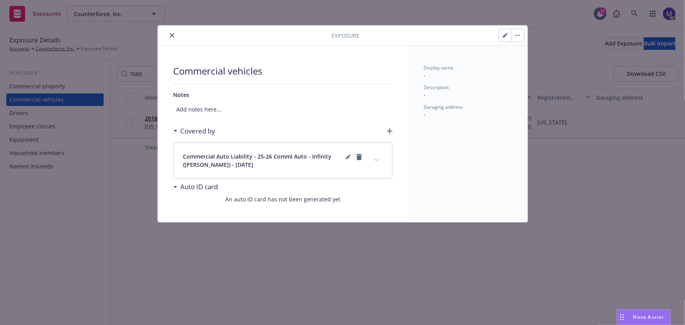
click at [203, 111] on span "Add notes here..." at bounding box center [283, 109] width 219 height 15
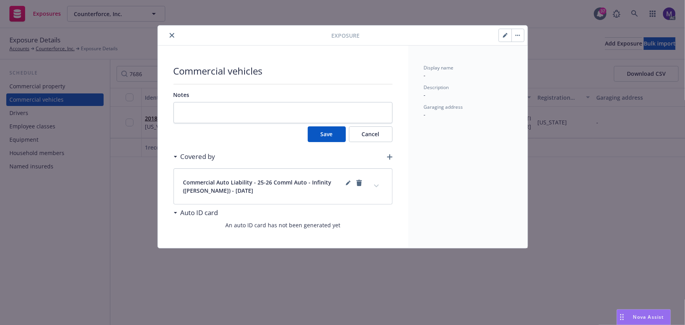
type textarea "personal and commercial use"
type textarea "x"
type textarea "personal and commercial use"
click at [327, 132] on button "Save" at bounding box center [327, 134] width 38 height 16
type textarea "x"
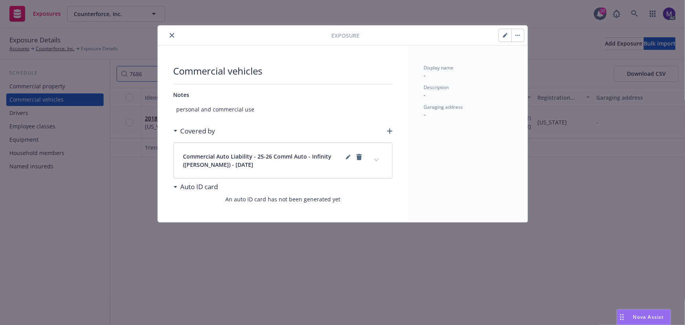
click at [142, 71] on input "7686" at bounding box center [178, 74] width 123 height 16
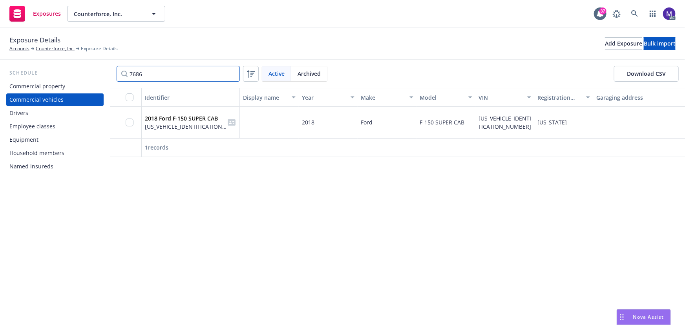
click at [142, 71] on input "7686" at bounding box center [178, 74] width 123 height 16
type input "2"
type input "1615"
click at [174, 121] on link "2019 Ford SUPER CAB" at bounding box center [173, 118] width 57 height 7
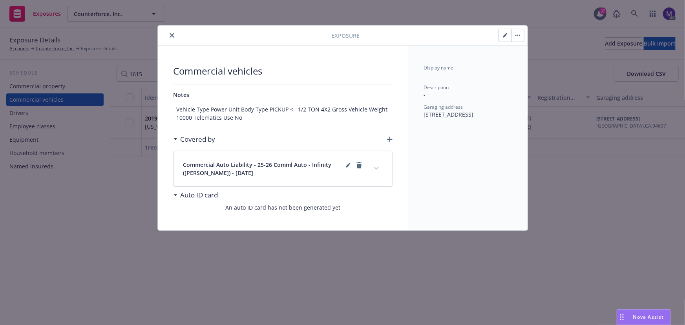
click at [255, 116] on span "Vehicle Type Power Unit Body Type PICKUP <= 1/2 TON 4X2 Gross Vehicle Weight 10…" at bounding box center [283, 113] width 219 height 23
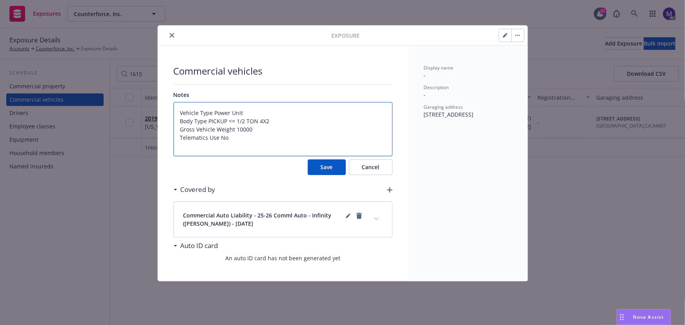
click at [255, 116] on textarea "Vehicle Type Power Unit Body Type PICKUP <= 1/2 TON 4X2 Gross Vehicle Weight 10…" at bounding box center [283, 129] width 219 height 55
click at [233, 141] on textarea "Vehicle Type Power Unit Body Type PICKUP <= 1/2 TON 4X2 Gross Vehicle Weight 10…" at bounding box center [283, 129] width 219 height 55
type textarea "x"
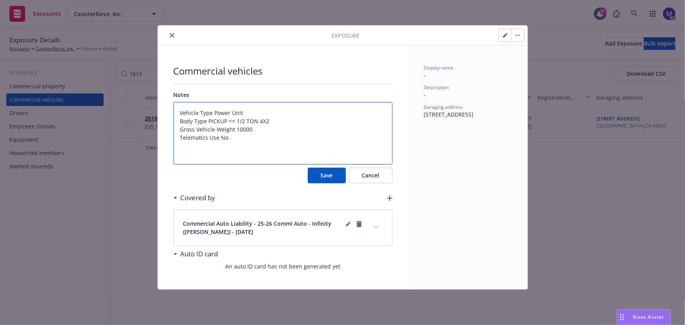
paste textarea "personal and commercial use"
type textarea "Vehicle Type Power Unit Body Type PICKUP <= 1/2 TON 4X2 Gross Vehicle Weight 10…"
type textarea "x"
type textarea "Vehicle Type Power Unit Body Type PICKUP <= 1/2 TON 4X2 Gross Vehicle Weight 10…"
click at [325, 177] on button "Save" at bounding box center [327, 176] width 38 height 16
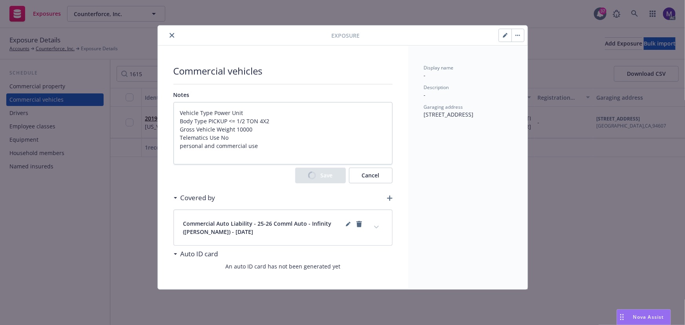
type textarea "x"
